Goal: Task Accomplishment & Management: Manage account settings

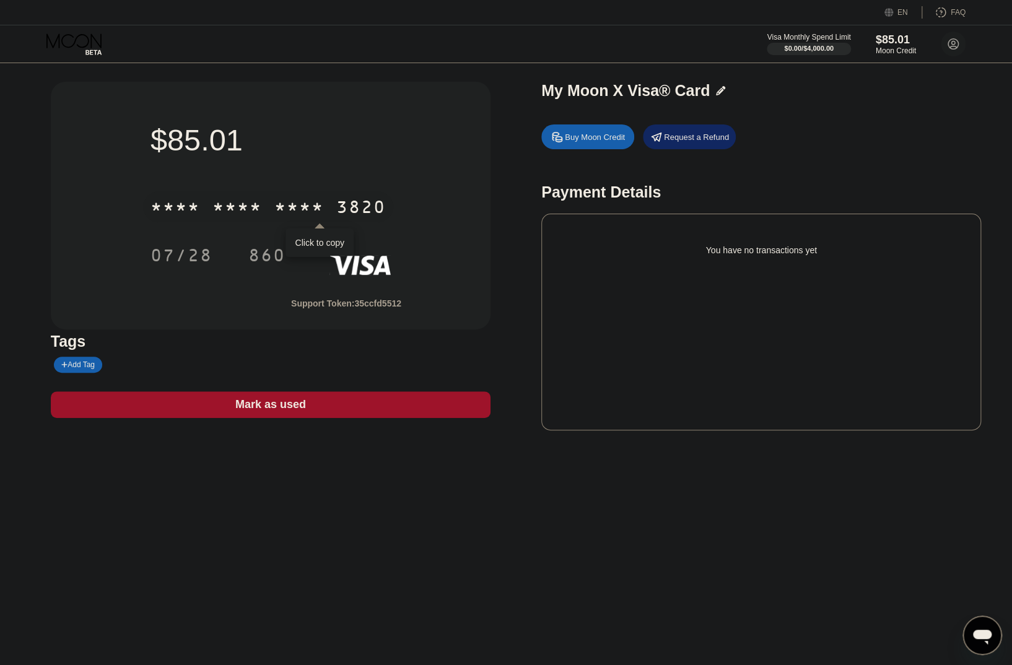
click at [270, 214] on div "* * * * * * * * * * * * 3820" at bounding box center [268, 206] width 250 height 31
